Goal: Task Accomplishment & Management: Manage account settings

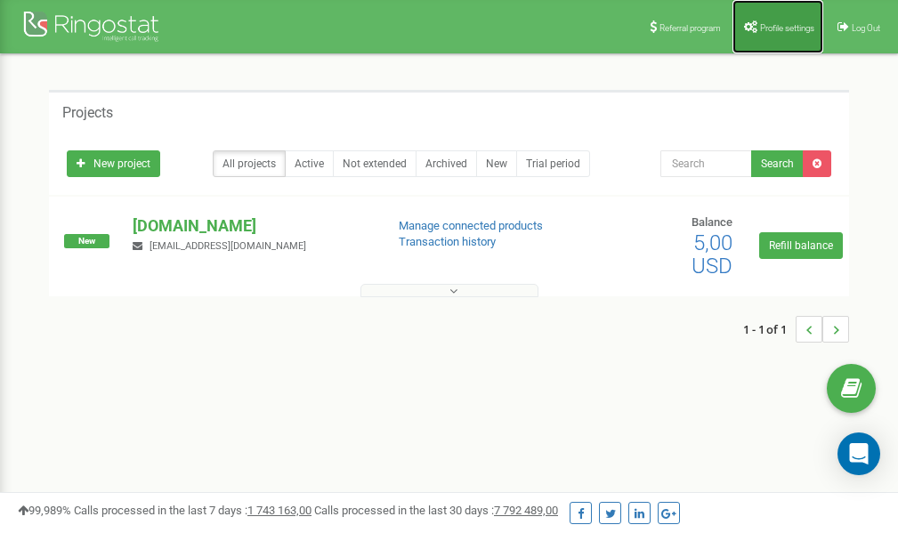
click at [783, 32] on link "Profile settings" at bounding box center [777, 26] width 91 height 53
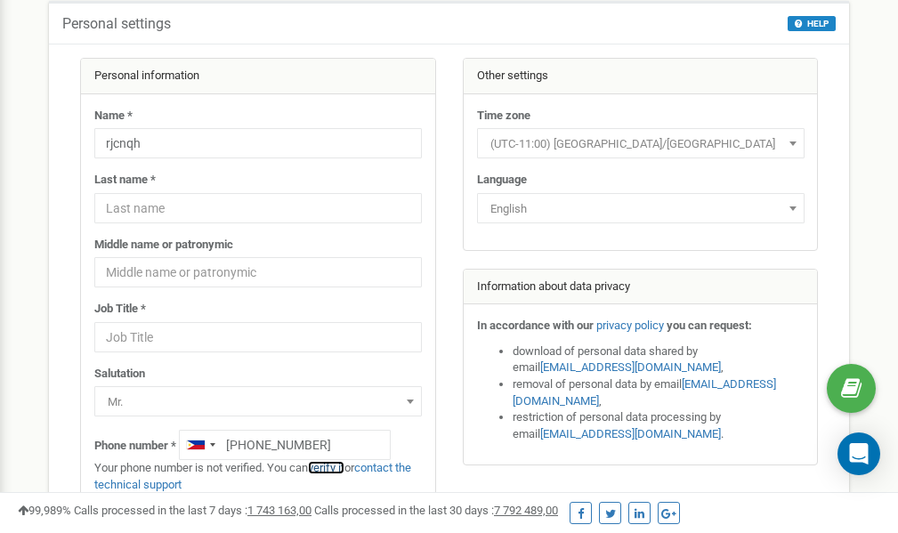
click at [341, 467] on link "verify it" at bounding box center [326, 467] width 36 height 13
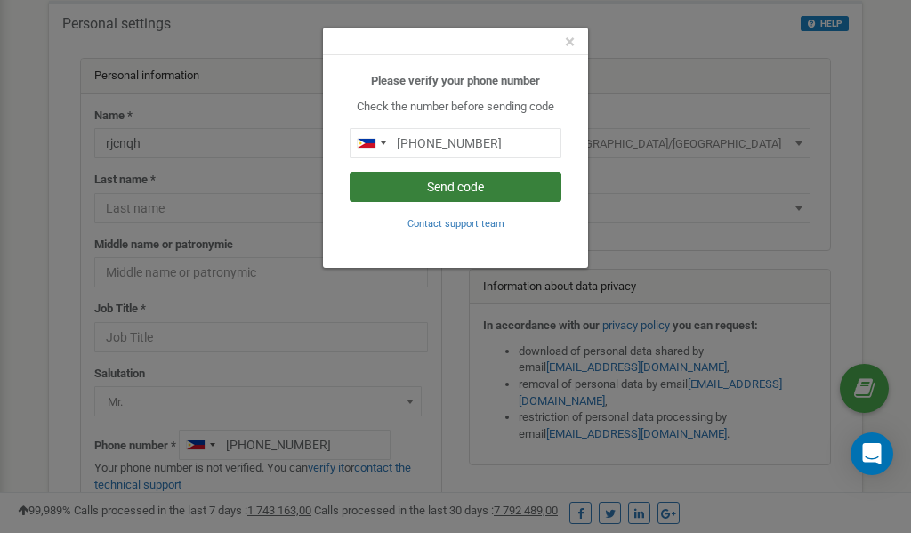
click at [428, 189] on button "Send code" at bounding box center [456, 187] width 212 height 30
